Goal: Transaction & Acquisition: Purchase product/service

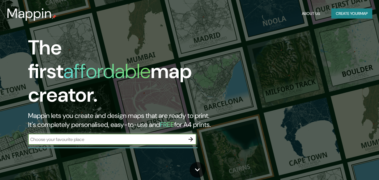
drag, startPoint x: 0, startPoint y: 0, endPoint x: 84, endPoint y: 134, distance: 158.1
click at [84, 136] on input "text" at bounding box center [106, 139] width 157 height 6
type input "la paz [GEOGRAPHIC_DATA]"
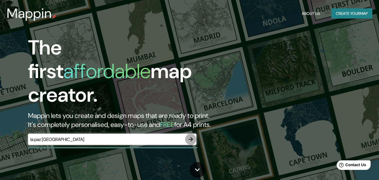
click at [189, 137] on icon "button" at bounding box center [191, 139] width 4 height 4
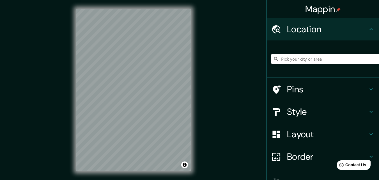
click at [299, 132] on h4 "Layout" at bounding box center [327, 134] width 81 height 11
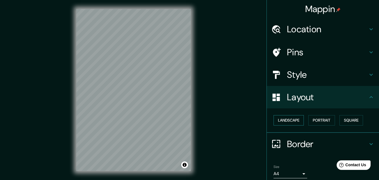
click at [287, 121] on button "Landscape" at bounding box center [289, 120] width 30 height 10
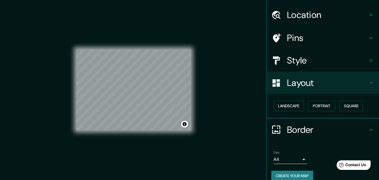
scroll to position [22, 0]
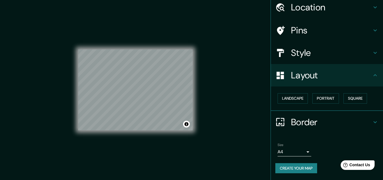
click at [299, 150] on body "Mappin Location Pins Style Layout Landscape Portrait Square Border Choose a bor…" at bounding box center [191, 90] width 383 height 180
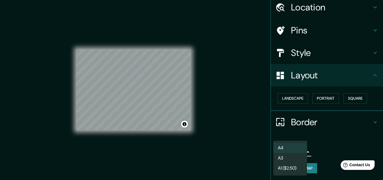
click at [297, 156] on li "A3" at bounding box center [291, 158] width 34 height 10
type input "a4"
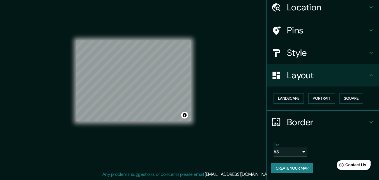
scroll to position [0, 0]
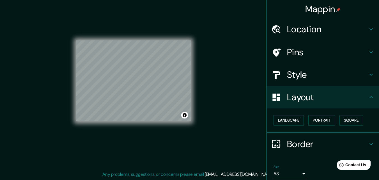
click at [362, 28] on h4 "Location" at bounding box center [327, 29] width 81 height 11
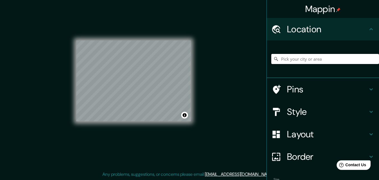
click at [310, 59] on input "Pick your city or area" at bounding box center [325, 59] width 108 height 10
type input "[GEOGRAPHIC_DATA], [GEOGRAPHIC_DATA], [GEOGRAPHIC_DATA]"
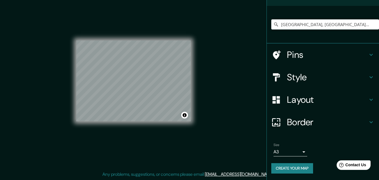
scroll to position [35, 0]
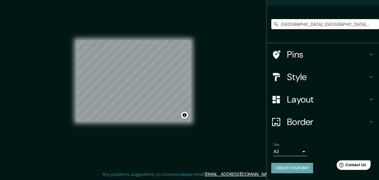
drag, startPoint x: 290, startPoint y: 166, endPoint x: 244, endPoint y: 152, distance: 48.8
click at [290, 166] on button "Create your map" at bounding box center [292, 168] width 42 height 10
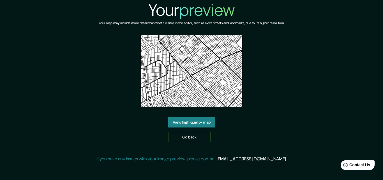
drag, startPoint x: 209, startPoint y: 78, endPoint x: 188, endPoint y: 80, distance: 20.8
click at [188, 80] on img at bounding box center [192, 71] width 102 height 72
click at [178, 122] on link "View high quality map" at bounding box center [191, 122] width 47 height 10
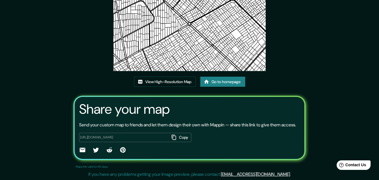
scroll to position [68, 0]
drag, startPoint x: 171, startPoint y: 44, endPoint x: 89, endPoint y: 63, distance: 84.4
click at [89, 63] on div "This map was created with Mappin View High-Resolution Map Go to homepage Share …" at bounding box center [190, 59] width 246 height 242
